Goal: Transaction & Acquisition: Purchase product/service

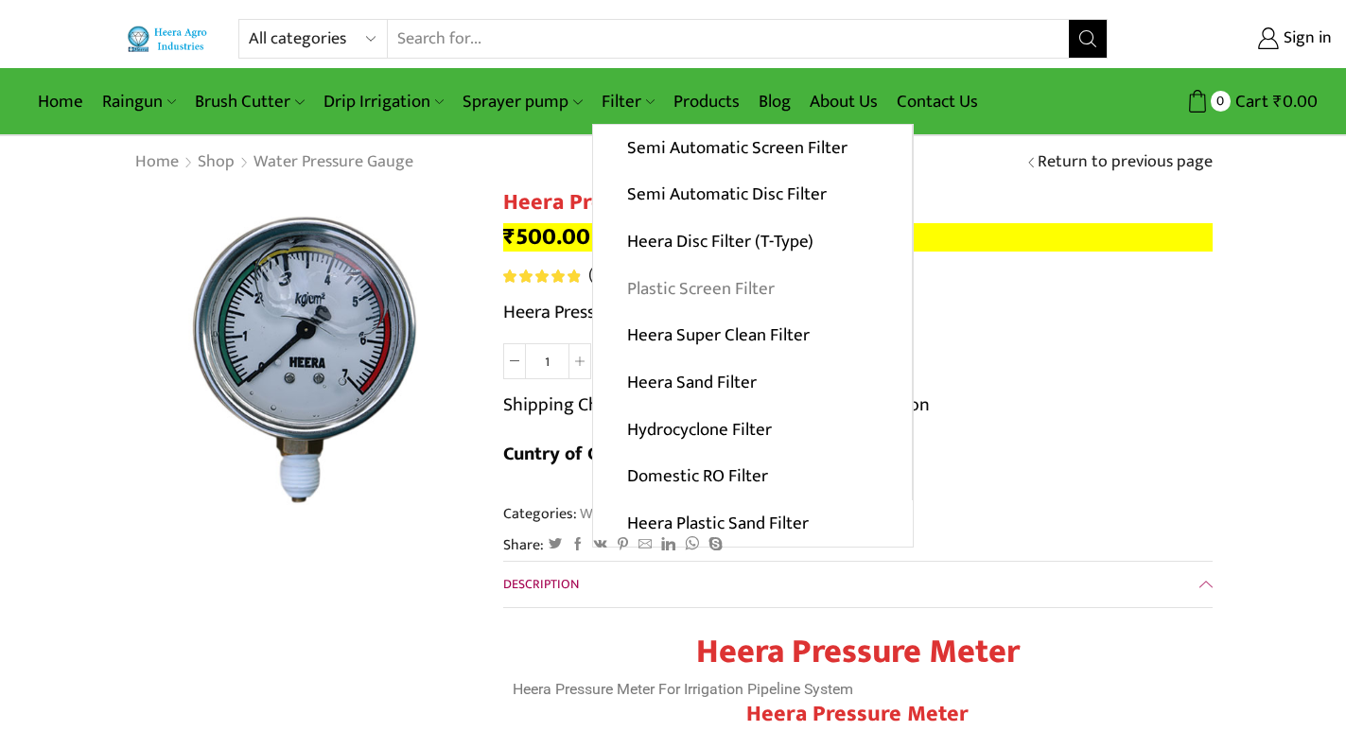
click at [669, 284] on link "Plastic Screen Filter" at bounding box center [752, 288] width 319 height 47
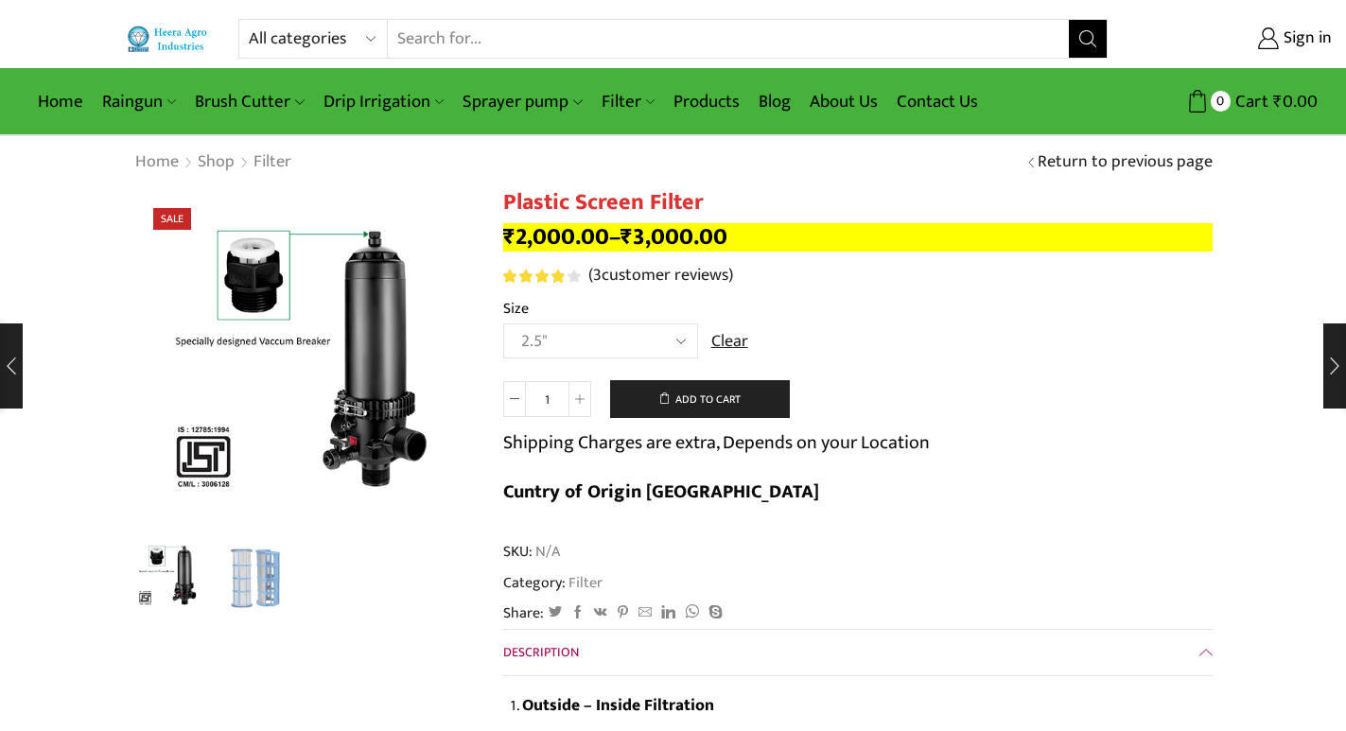
select select "2.5""
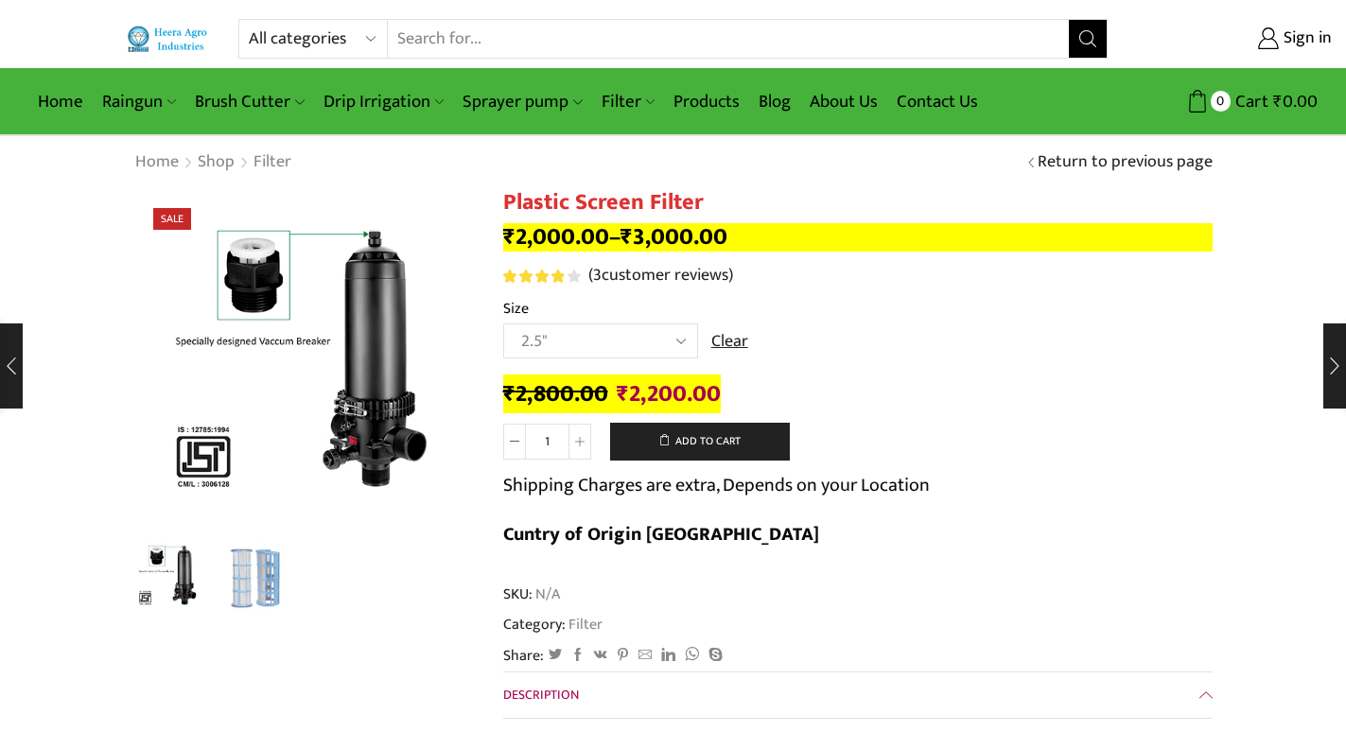
drag, startPoint x: 75, startPoint y: 448, endPoint x: 104, endPoint y: 522, distance: 80.3
click at [580, 32] on input "Search input" at bounding box center [728, 39] width 680 height 38
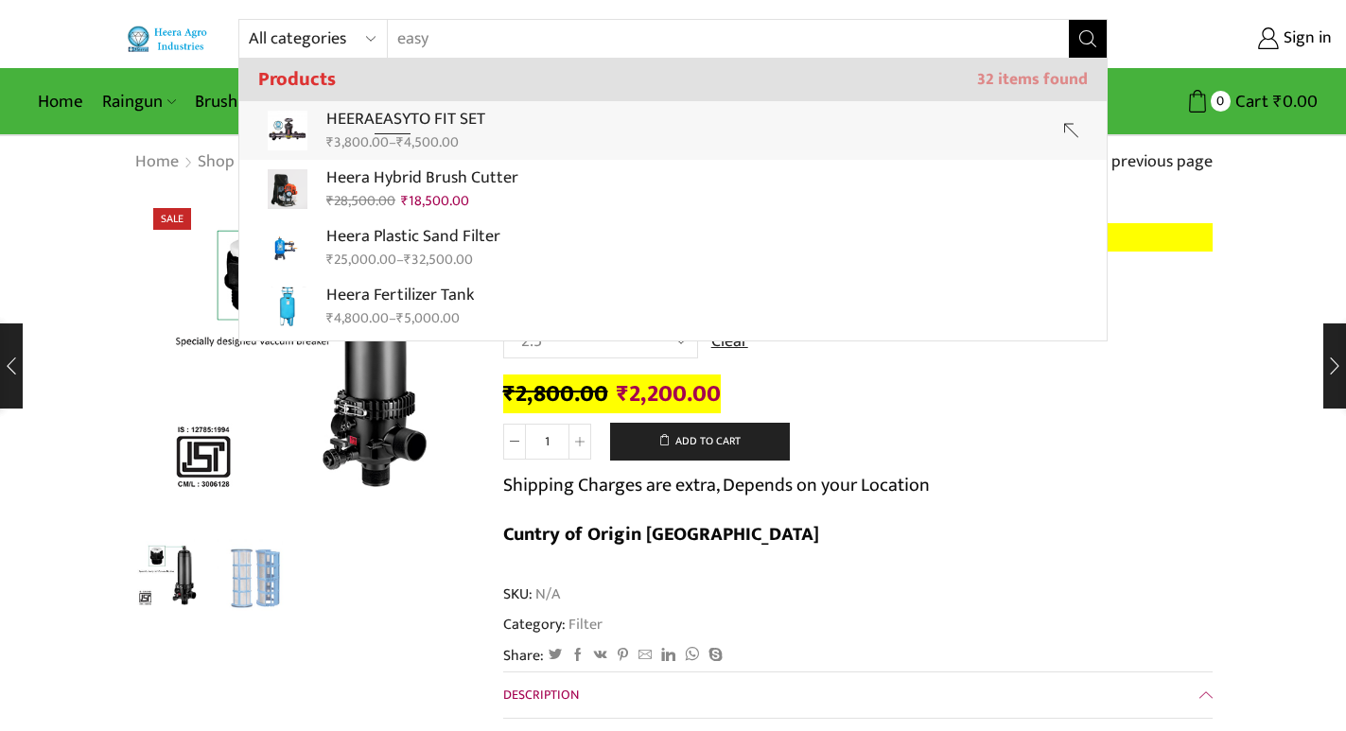
click at [429, 122] on p "HEERA EASY TO FIT SET" at bounding box center [405, 119] width 159 height 27
type input "HEERA EASY TO FIT SET"
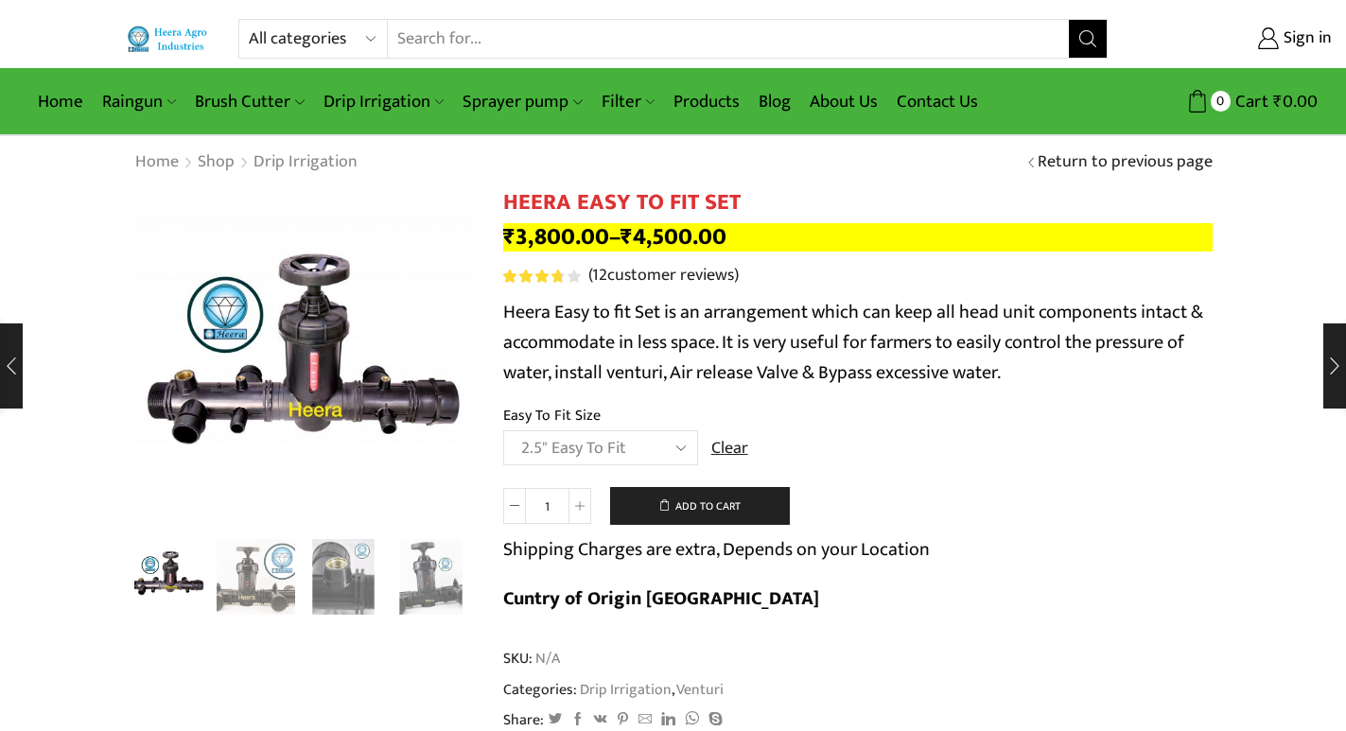
select select "2.5" Easy To Fit"
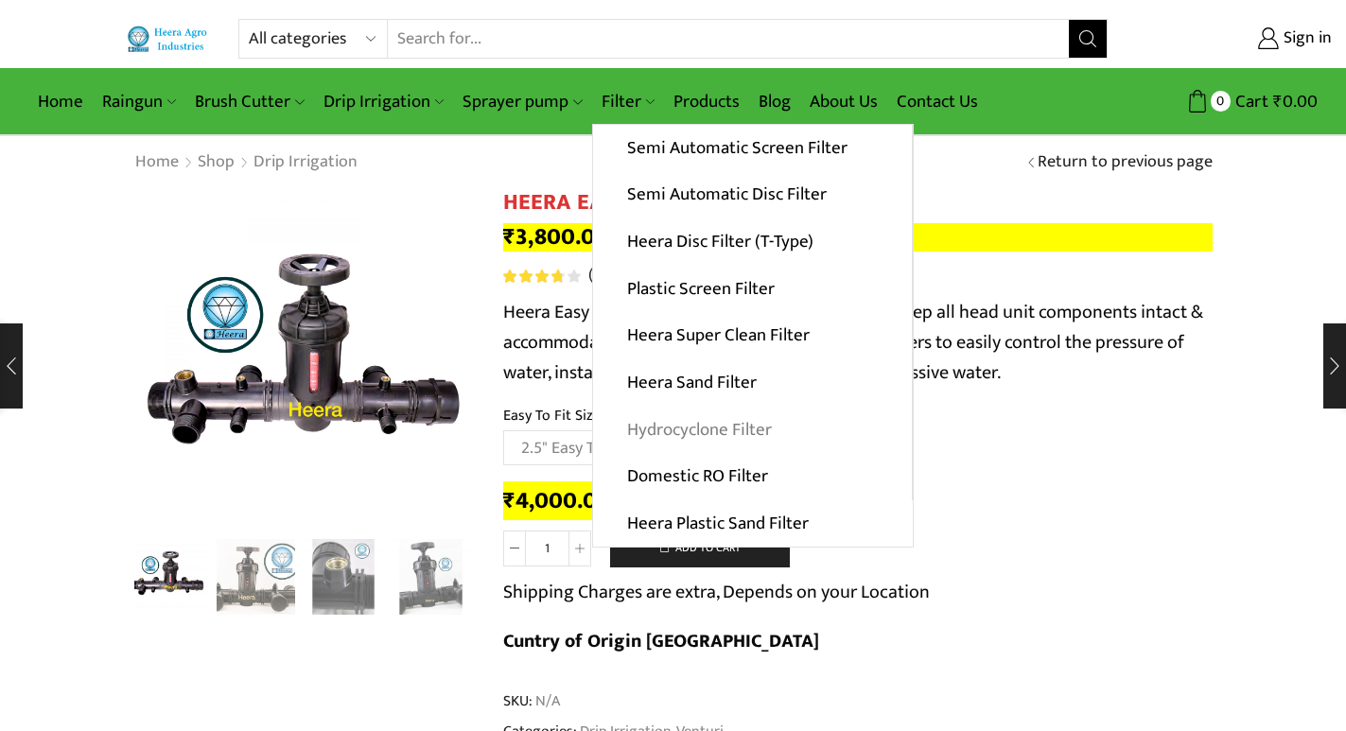
click at [692, 433] on link "Hydrocyclone Filter" at bounding box center [752, 429] width 319 height 47
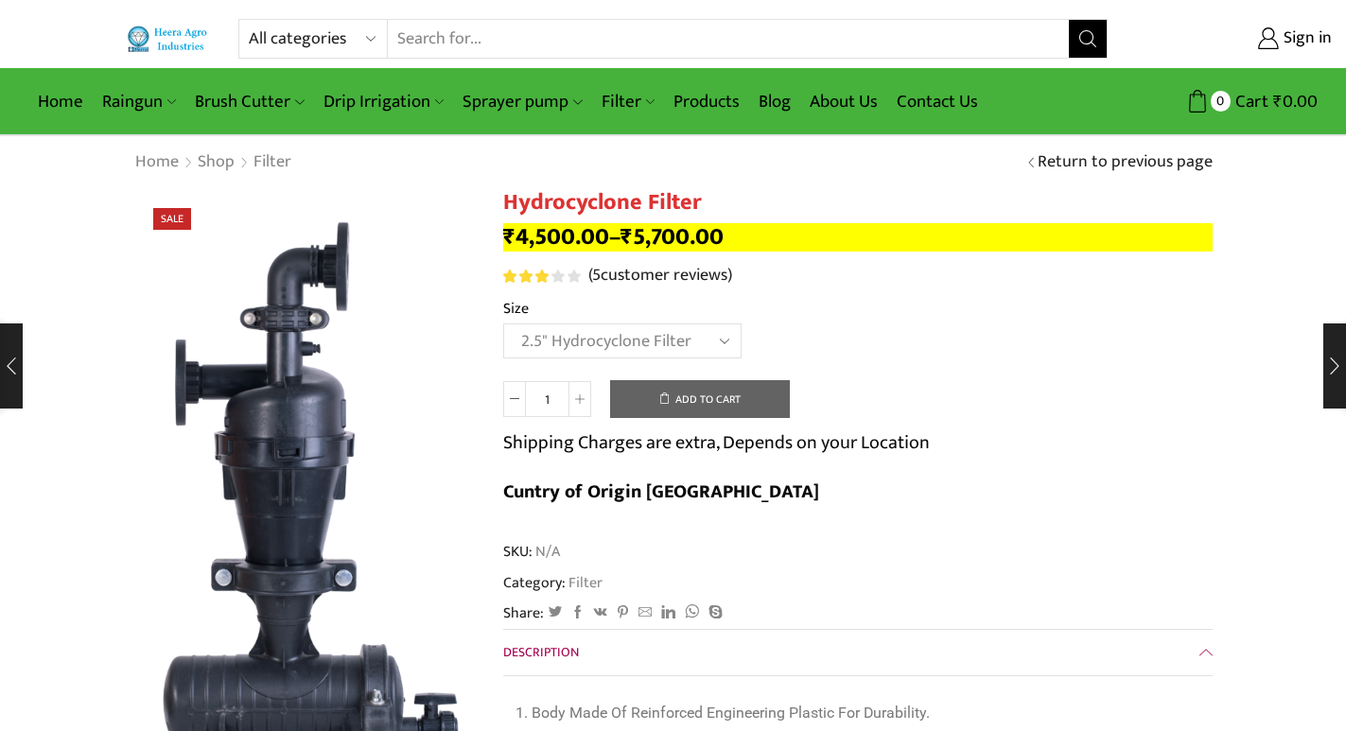
click at [503, 324] on select "Choose an option 2" Hydrocyclone Filter 2.5" Hydrocyclone Filter 3" Hydrocyclon…" at bounding box center [622, 341] width 238 height 35
select select "2.5" Hydrocyclone Filter"
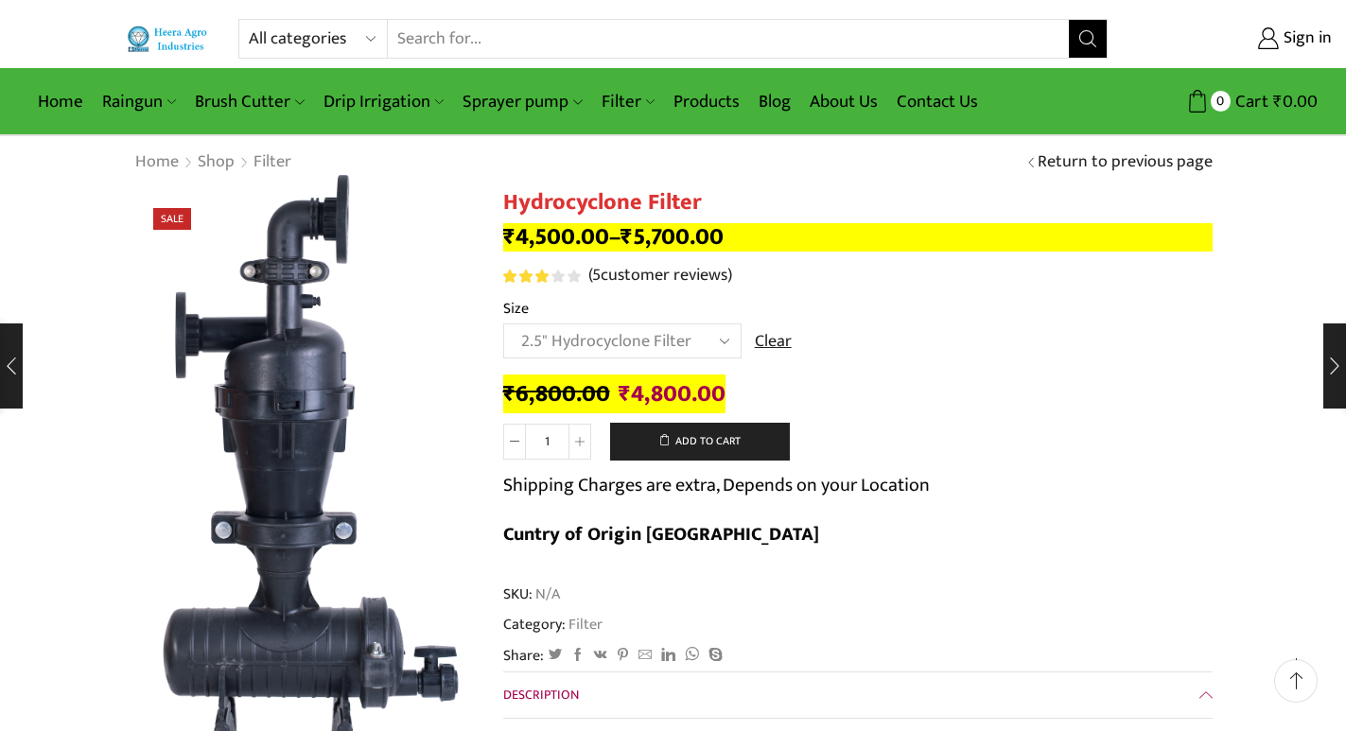
scroll to position [189, 0]
